Goal: Complete application form

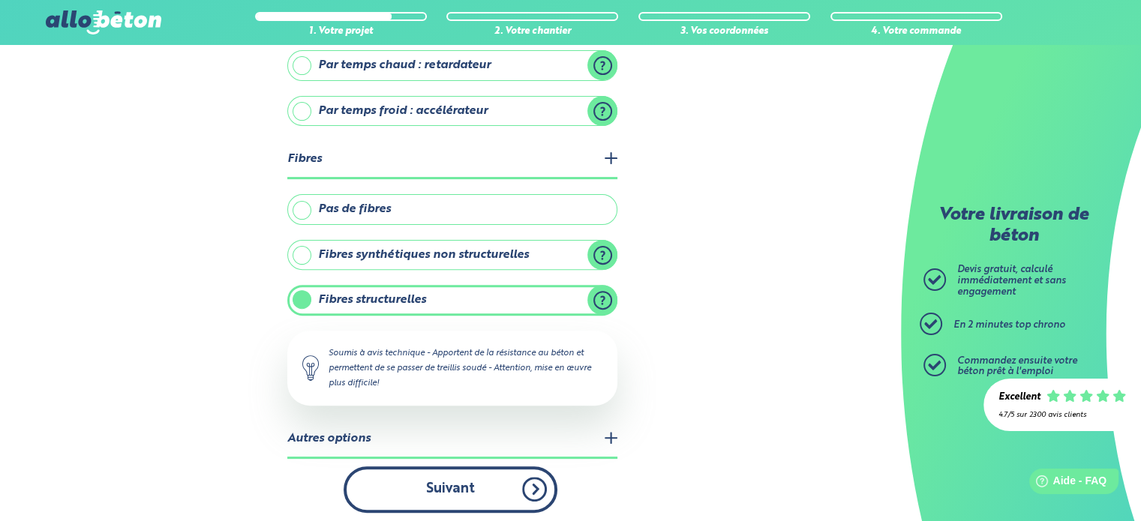
click at [447, 481] on button "Suivant" at bounding box center [451, 490] width 214 height 46
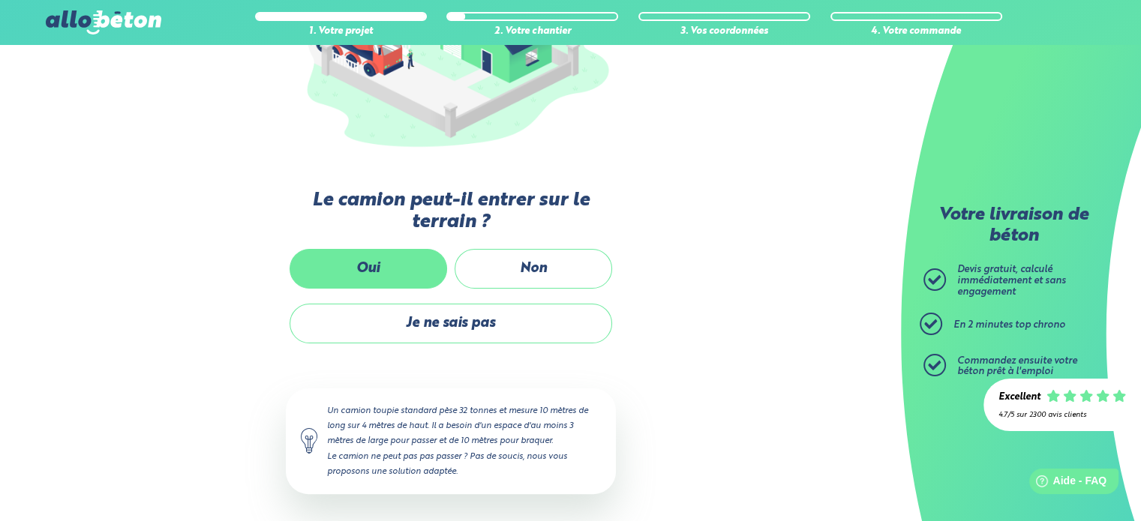
click at [375, 278] on label "Oui" at bounding box center [369, 269] width 158 height 40
click at [0, 0] on input "Oui" at bounding box center [0, 0] width 0 height 0
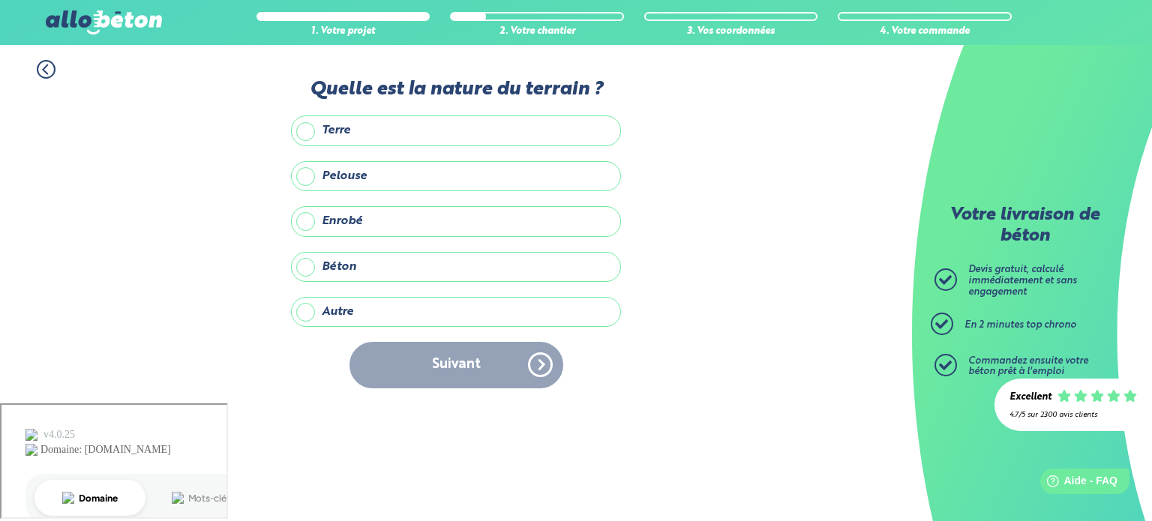
click at [352, 134] on label "Terre" at bounding box center [456, 131] width 330 height 30
click at [0, 0] on input "Terre" at bounding box center [0, 0] width 0 height 0
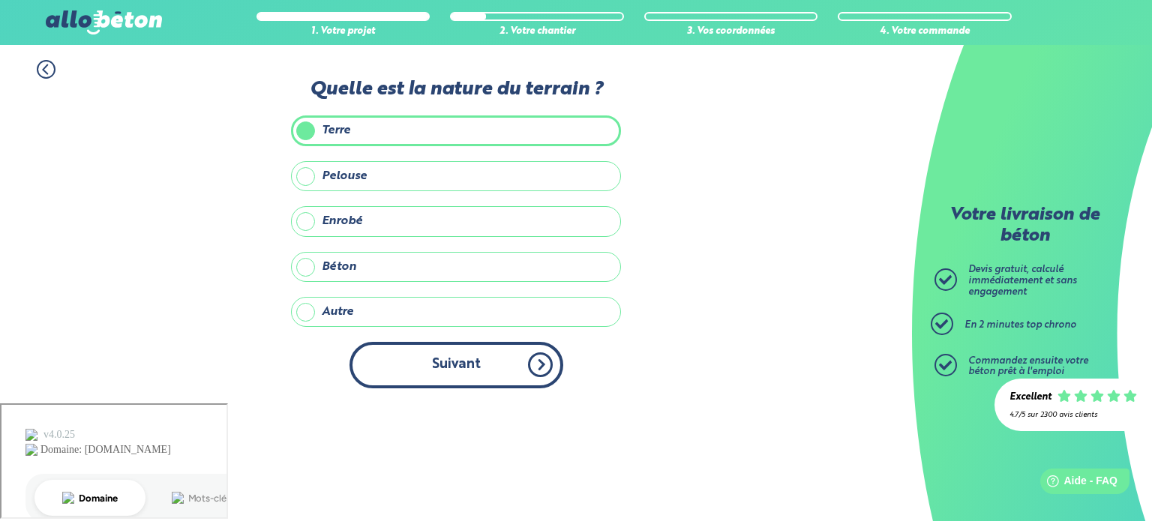
click at [462, 358] on button "Suivant" at bounding box center [457, 365] width 214 height 46
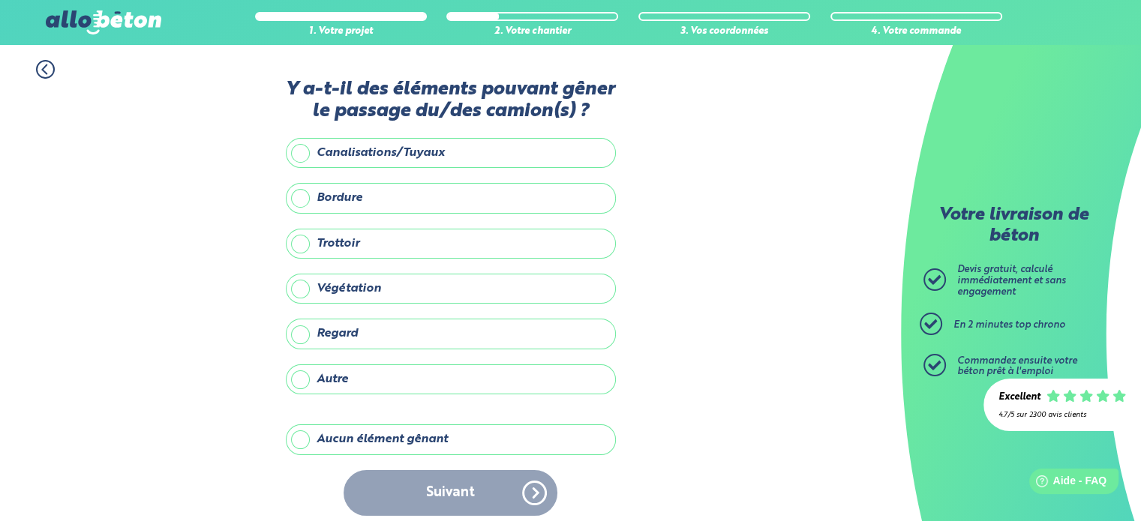
click at [355, 438] on label "Aucun élément gênant" at bounding box center [451, 440] width 330 height 30
click at [0, 0] on input "Aucun élément gênant" at bounding box center [0, 0] width 0 height 0
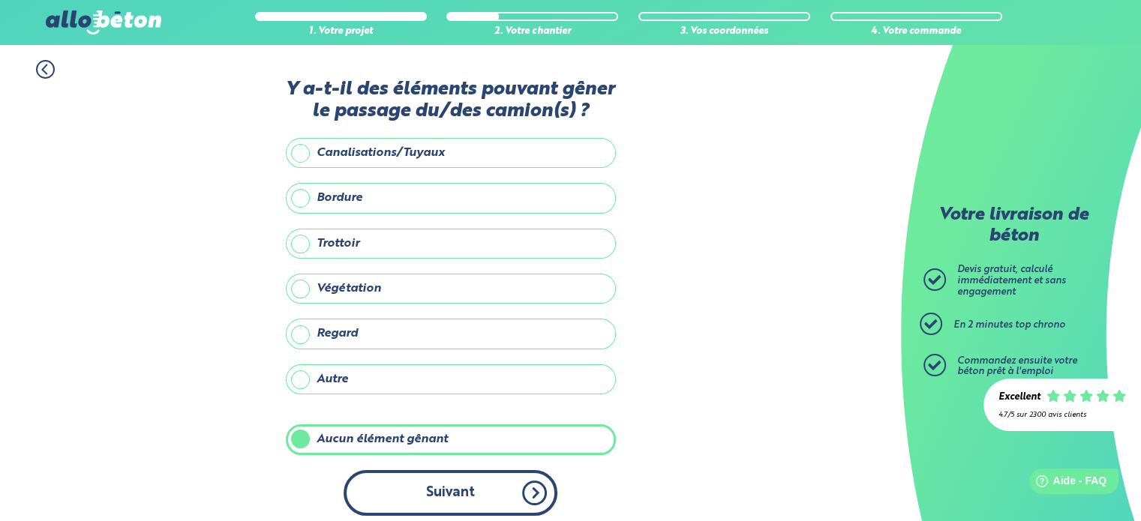
click at [455, 502] on button "Suivant" at bounding box center [451, 493] width 214 height 46
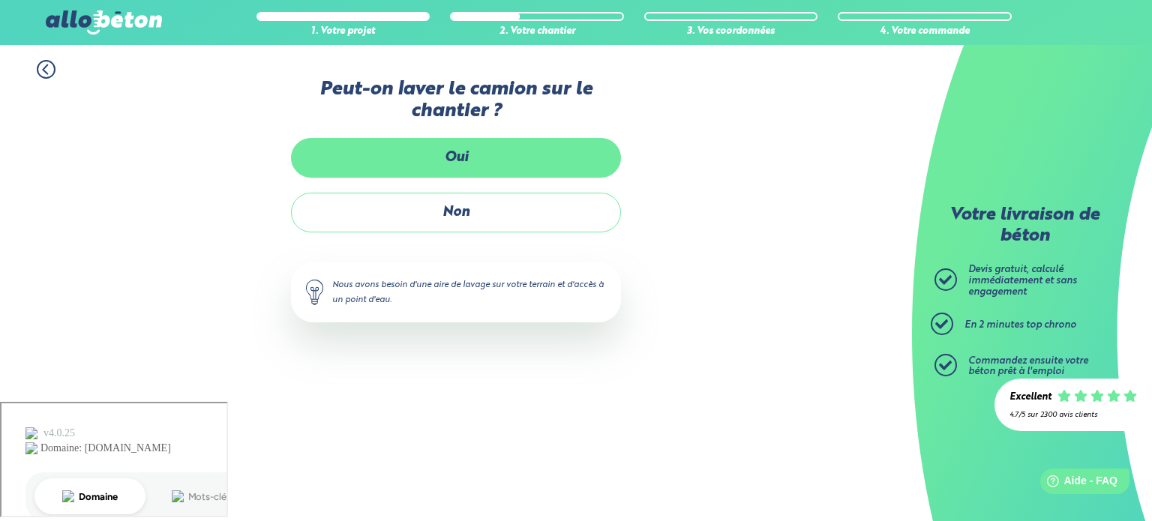
click at [484, 173] on label "Oui" at bounding box center [456, 158] width 330 height 40
click at [0, 0] on input "Oui" at bounding box center [0, 0] width 0 height 0
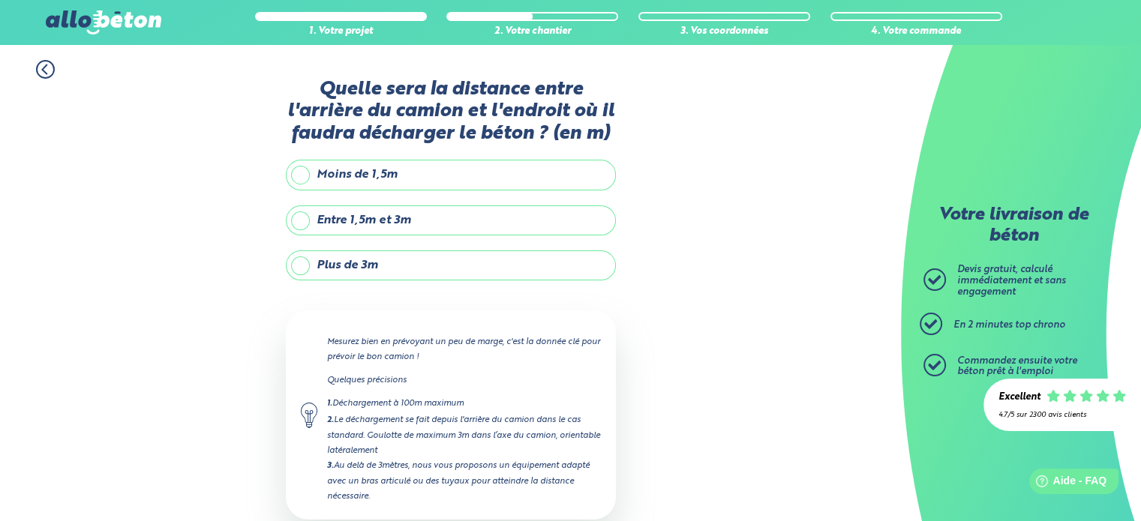
click at [297, 221] on label "Entre 1,5m et 3m" at bounding box center [451, 221] width 330 height 30
click at [0, 0] on input "Entre 1,5m et 3m" at bounding box center [0, 0] width 0 height 0
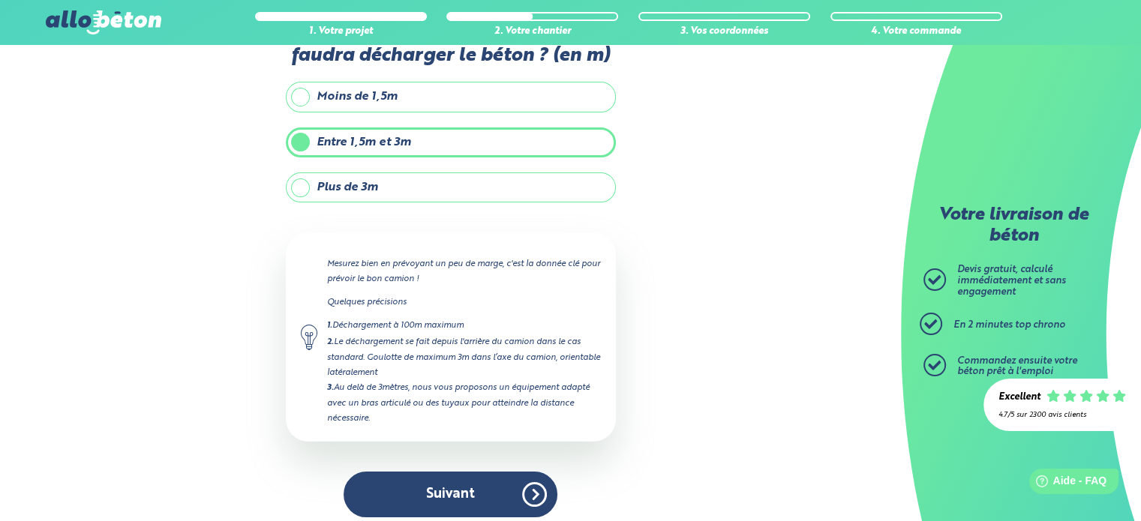
scroll to position [85, 0]
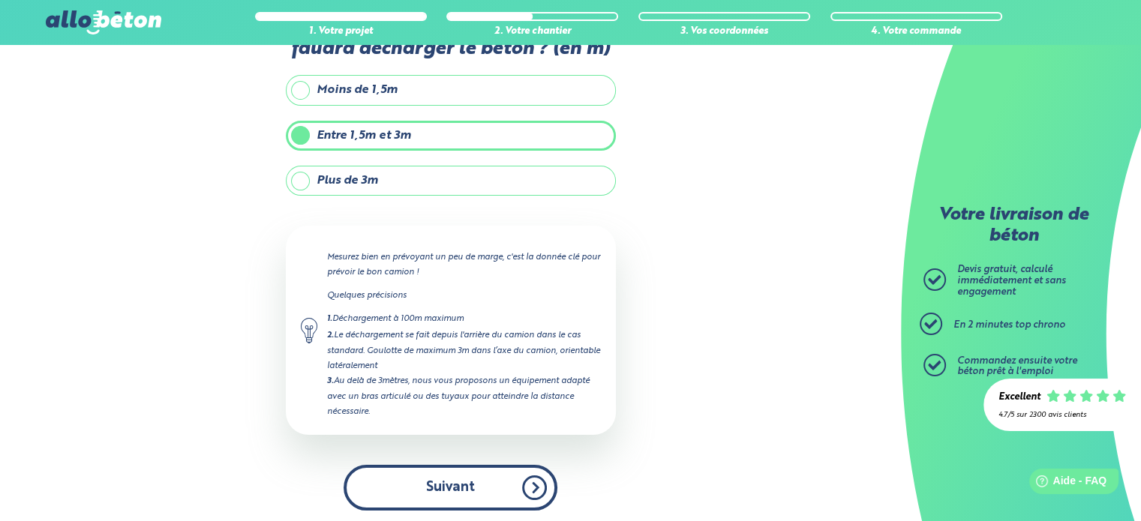
click at [468, 482] on button "Suivant" at bounding box center [451, 488] width 214 height 46
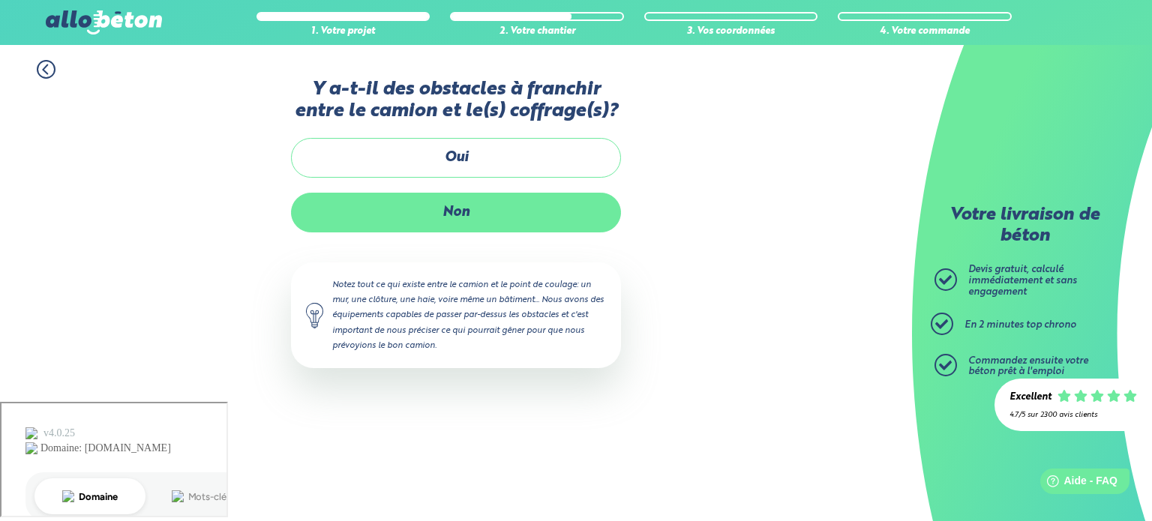
click at [479, 213] on label "Non" at bounding box center [456, 213] width 330 height 40
click at [0, 0] on input "Non" at bounding box center [0, 0] width 0 height 0
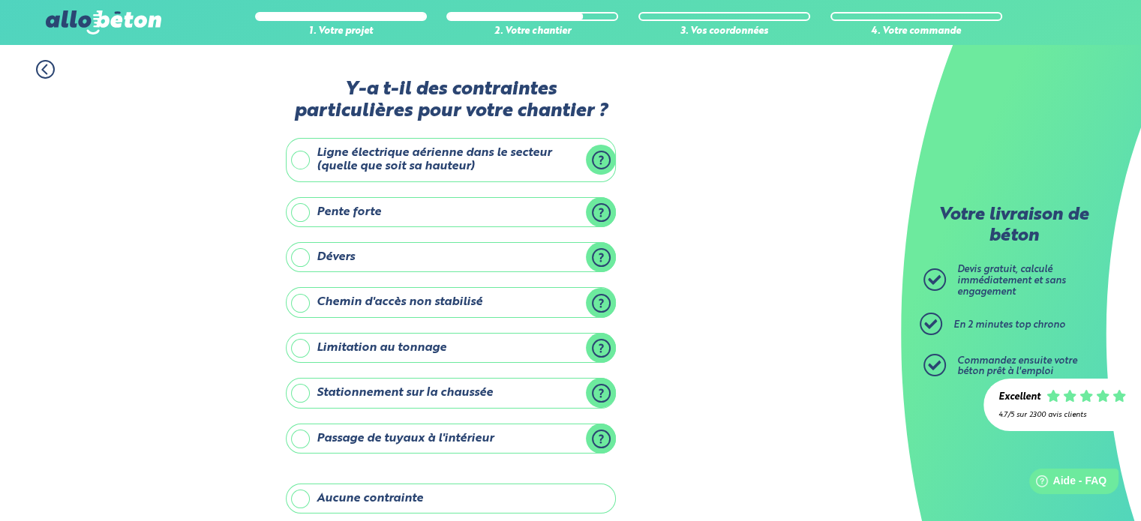
click at [411, 356] on label "Limitation au tonnage" at bounding box center [451, 348] width 330 height 30
click at [0, 0] on input "Limitation au tonnage" at bounding box center [0, 0] width 0 height 0
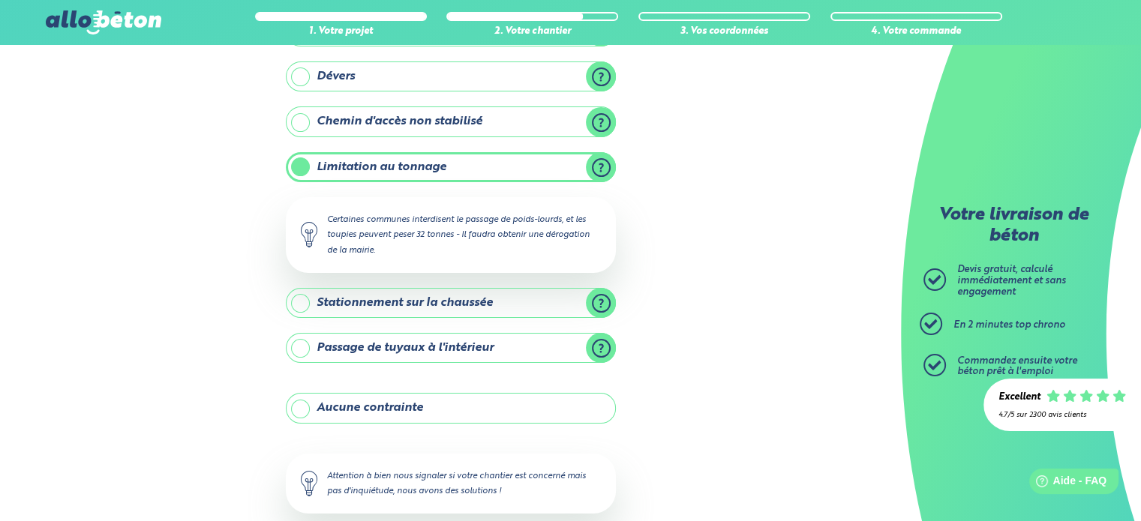
scroll to position [261, 0]
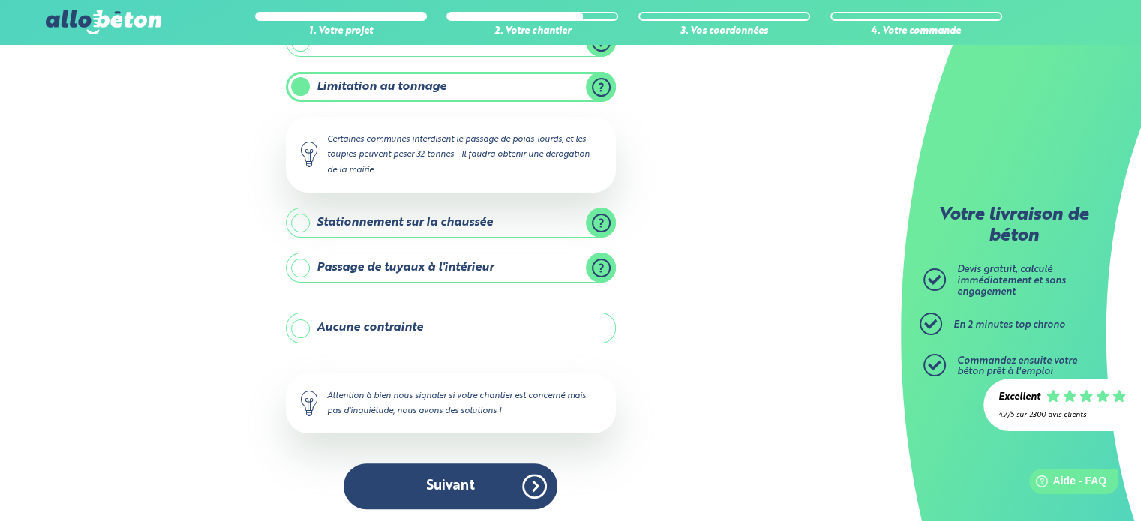
click at [231, 203] on div "1. Votre projet 2. Votre chantier 3. Vos coordonnées 4. Votre commande Y-a t-il…" at bounding box center [450, 154] width 901 height 740
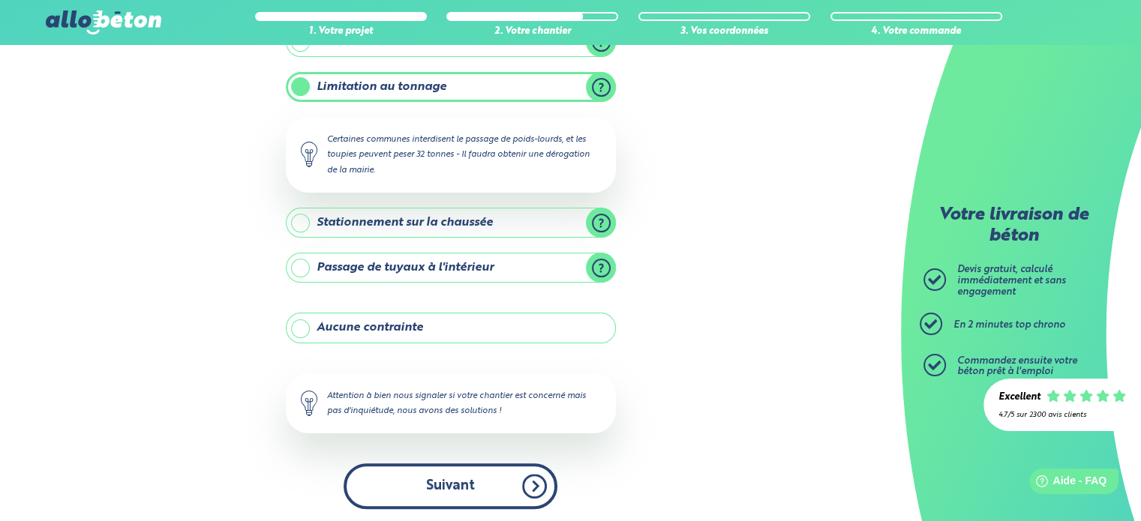
click at [524, 488] on button "Suivant" at bounding box center [451, 487] width 214 height 46
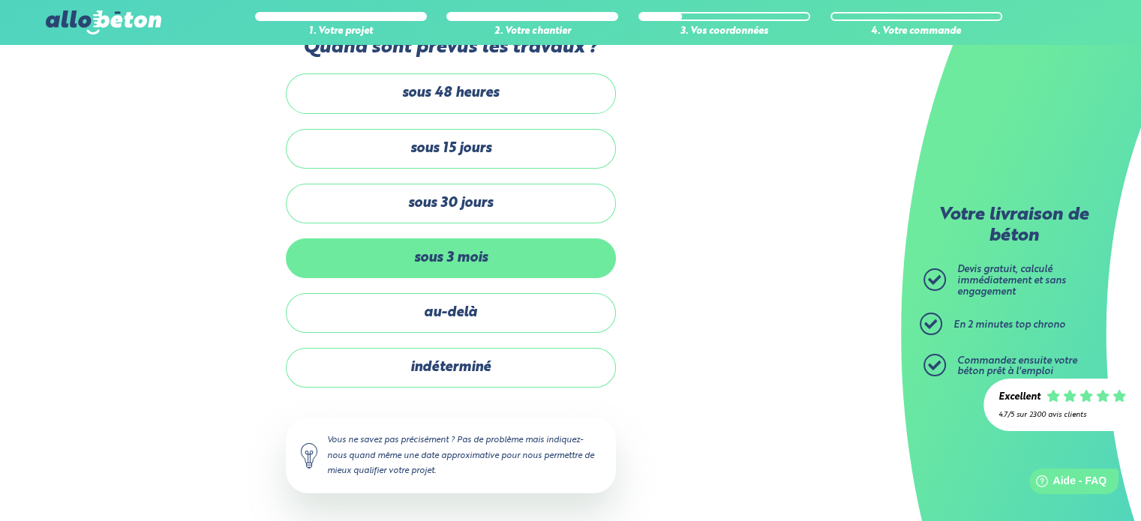
click at [476, 259] on label "sous 3 mois" at bounding box center [451, 259] width 330 height 40
click at [0, 0] on input "sous 3 mois" at bounding box center [0, 0] width 0 height 0
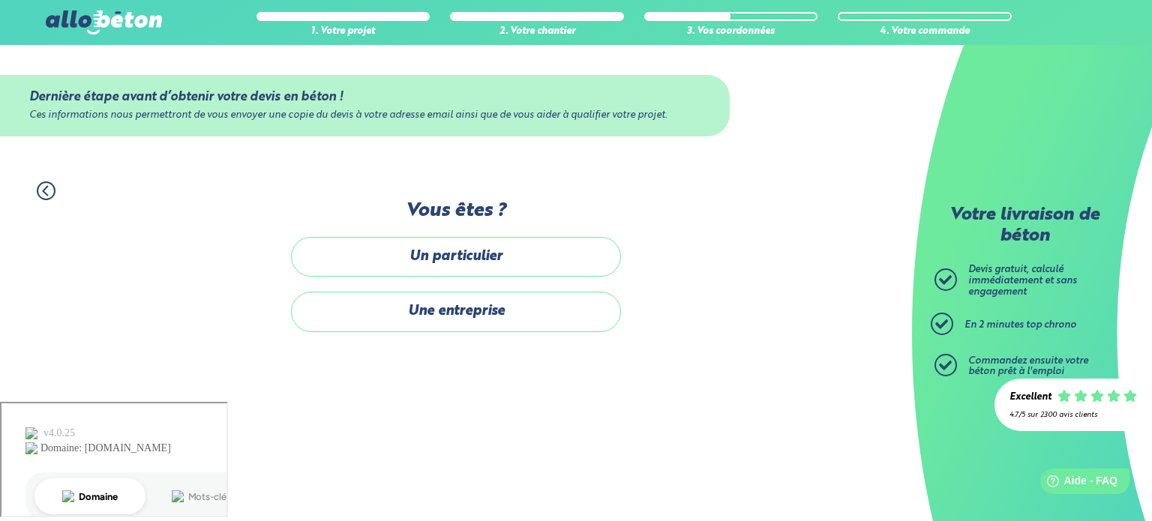
click at [476, 259] on label "Un particulier" at bounding box center [456, 257] width 330 height 40
click at [0, 0] on input "Un particulier" at bounding box center [0, 0] width 0 height 0
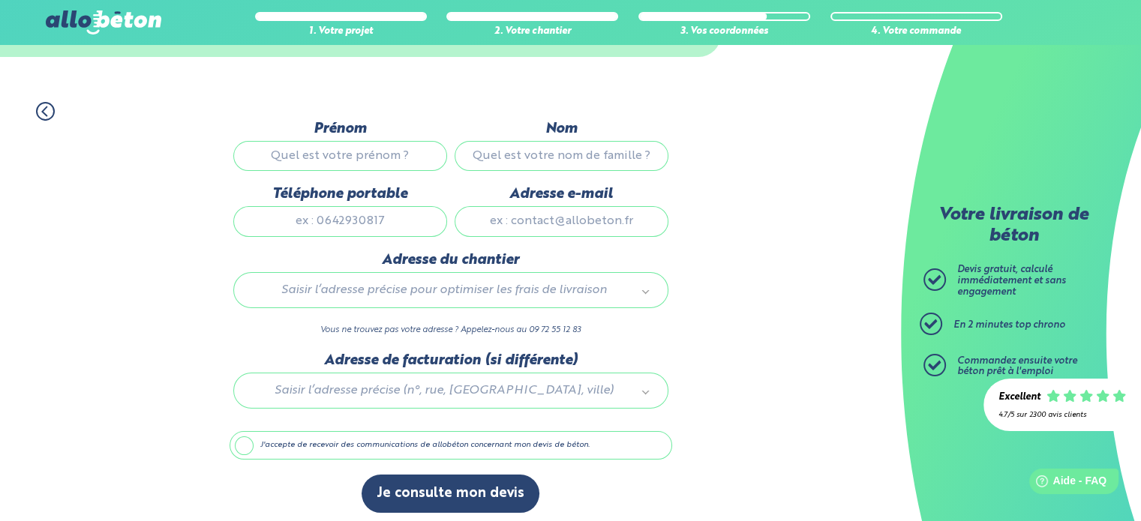
scroll to position [84, 0]
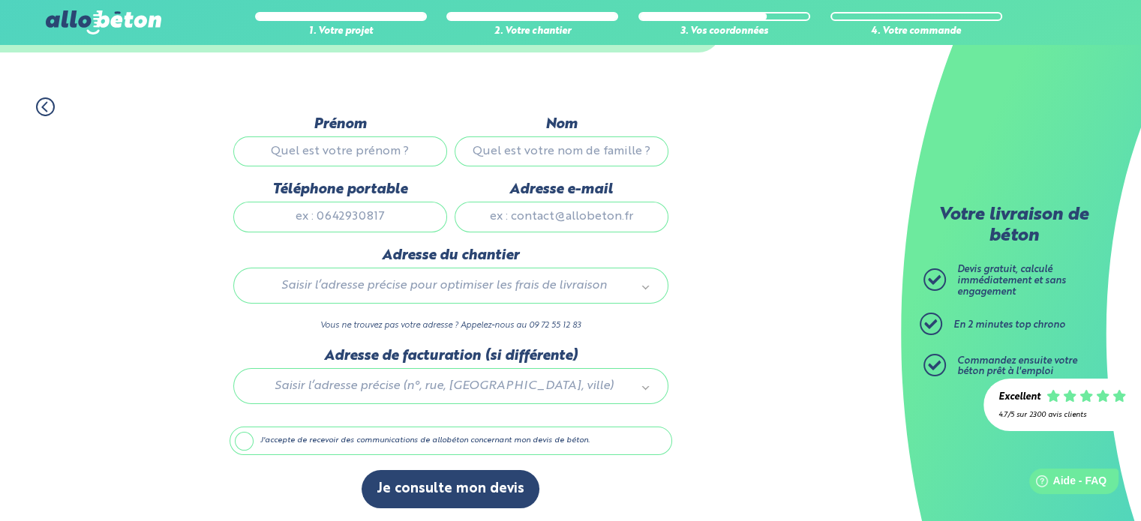
click at [347, 171] on div "Prénom" at bounding box center [340, 148] width 221 height 65
click at [340, 145] on input "Prénom" at bounding box center [340, 152] width 214 height 30
type input "[PERSON_NAME]"
type input "bouchasson"
type input "0607166492"
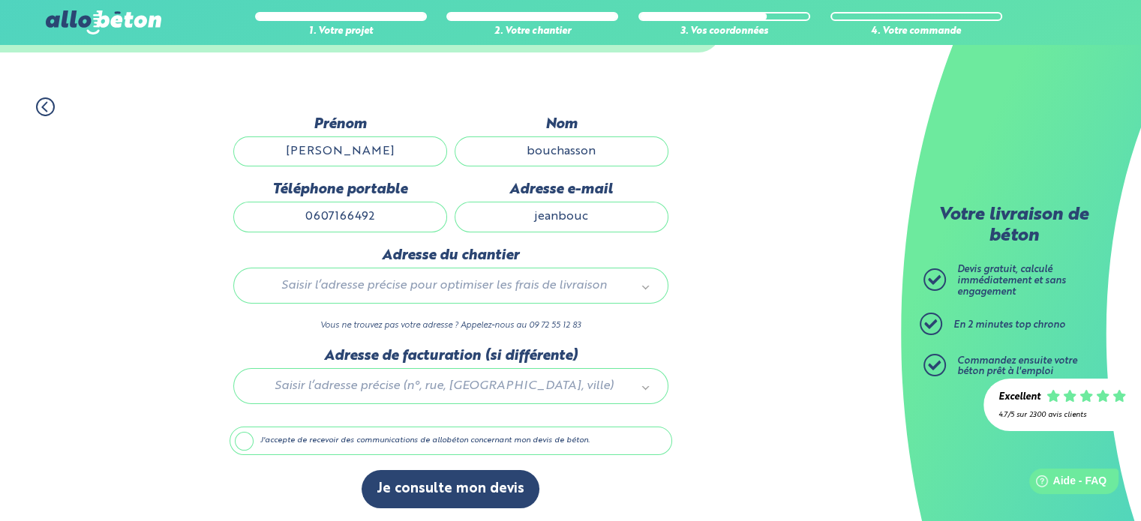
type input "[EMAIL_ADDRESS][DOMAIN_NAME]"
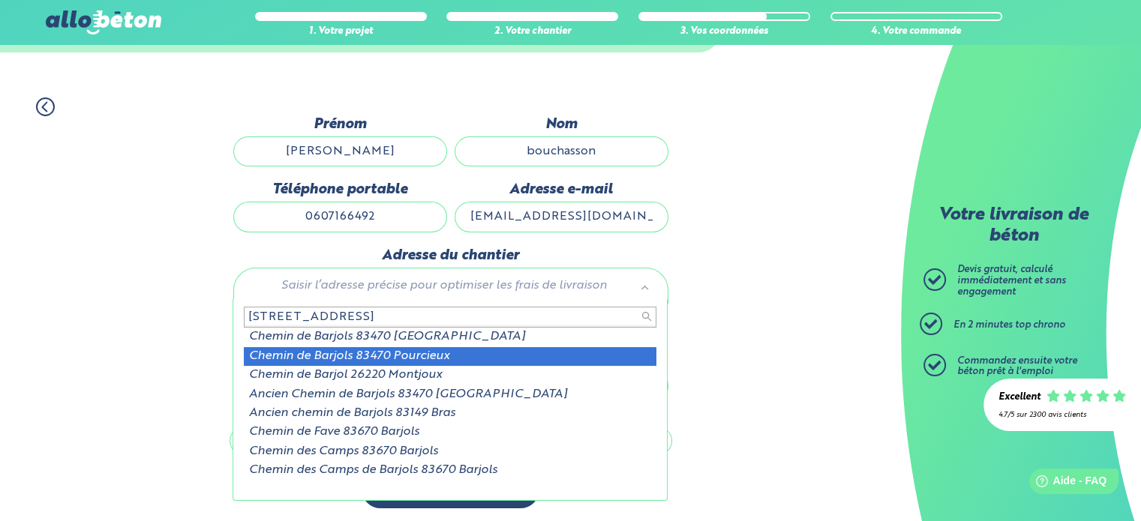
scroll to position [2, 0]
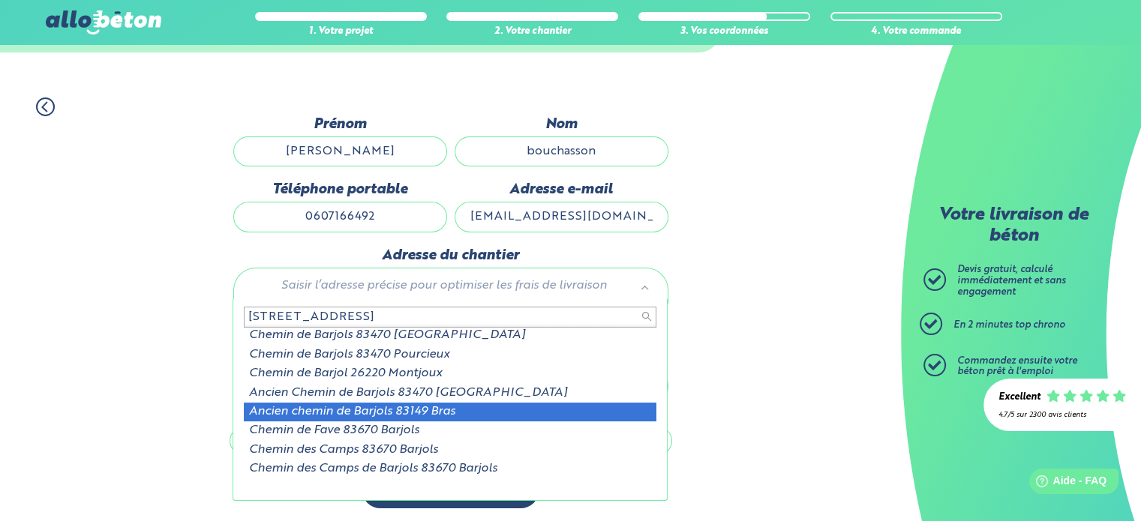
type input "[STREET_ADDRESS]"
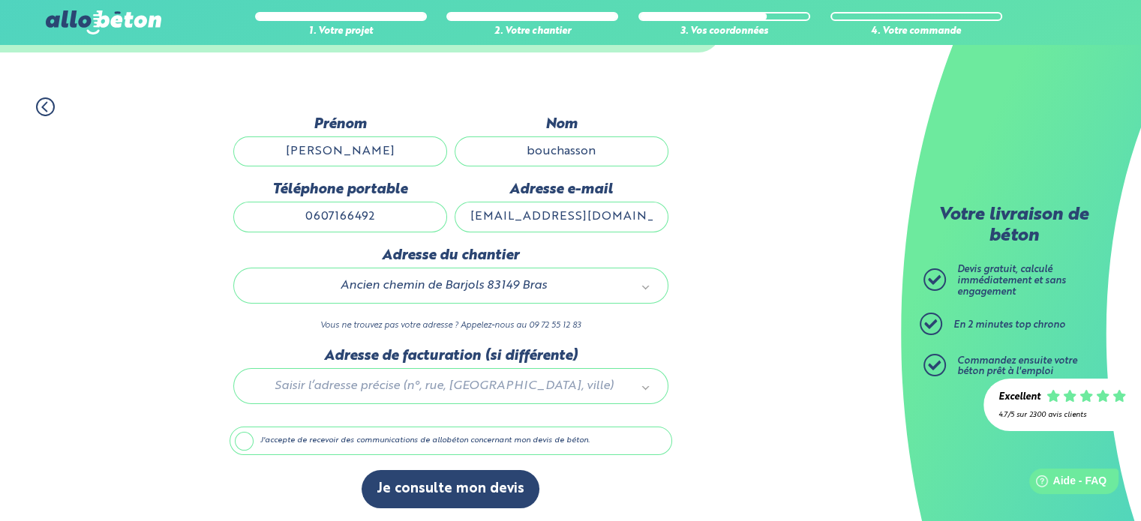
click at [260, 443] on label "J'accepte de recevoir des communications de allobéton concernant mon devis de b…" at bounding box center [451, 441] width 443 height 29
click at [0, 0] on input "J'accepte de recevoir des communications de allobéton concernant mon devis de b…" at bounding box center [0, 0] width 0 height 0
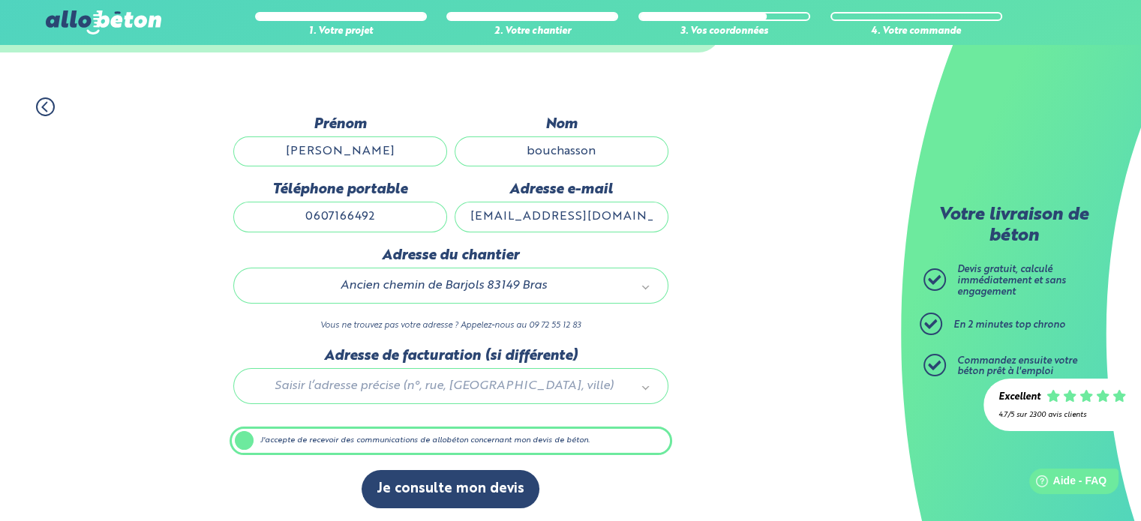
scroll to position [84, 0]
click at [459, 467] on div "Dernière étape avant d’obtenir votre devis en béton ! Ces informations nous per…" at bounding box center [451, 319] width 443 height 407
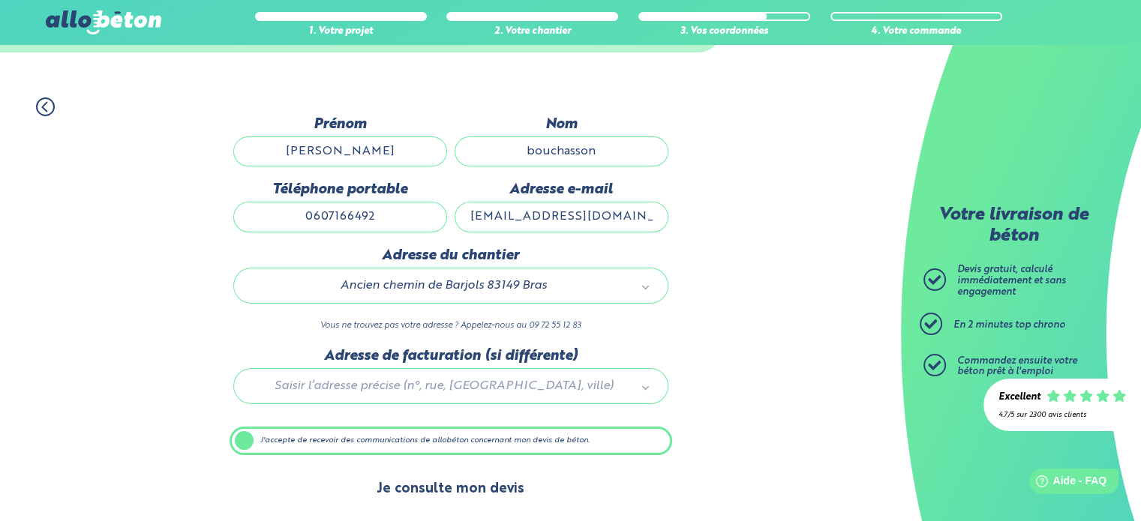
click at [465, 482] on button "Je consulte mon devis" at bounding box center [451, 489] width 178 height 38
